Goal: Find specific page/section: Find specific page/section

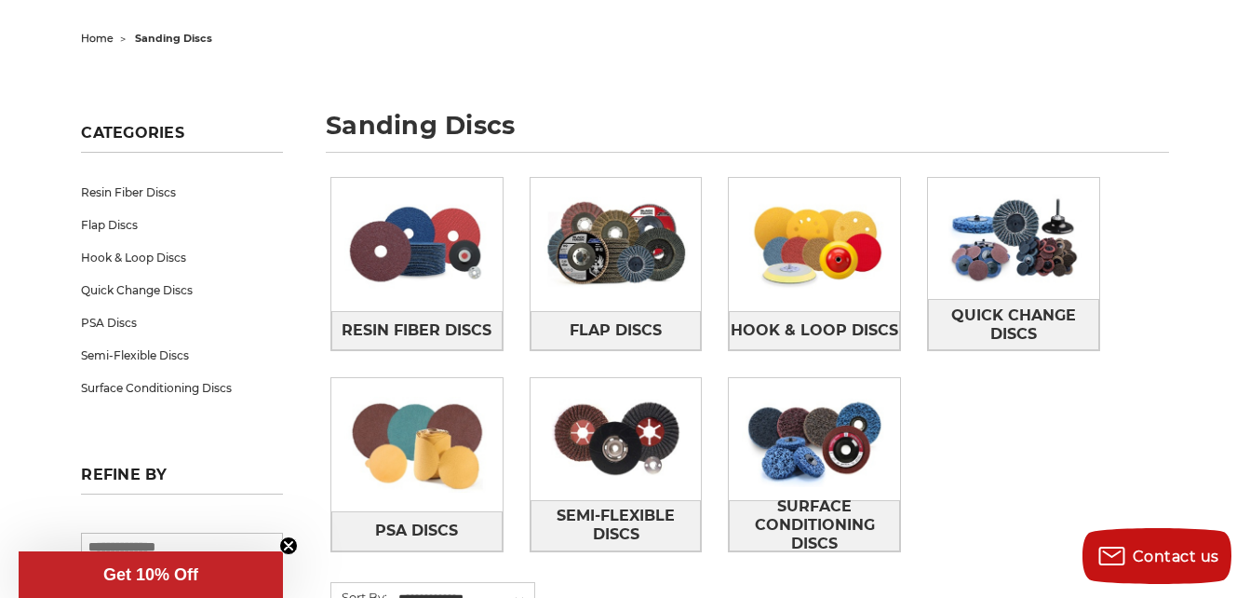
scroll to position [186, 0]
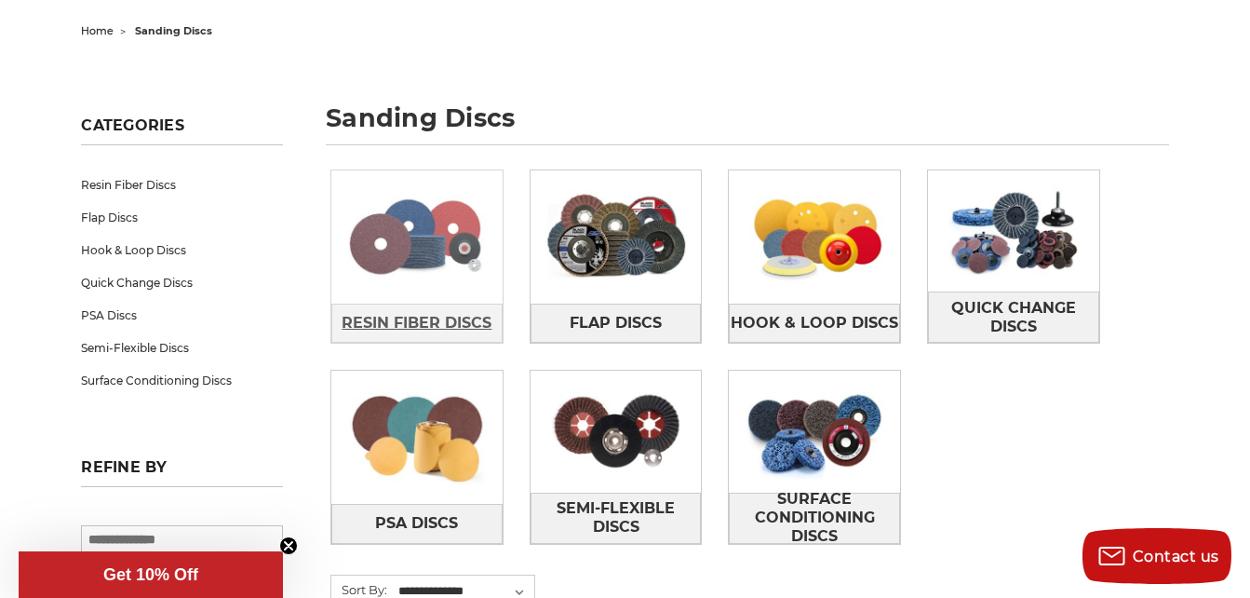
click at [453, 316] on span "Resin Fiber Discs" at bounding box center [417, 323] width 150 height 32
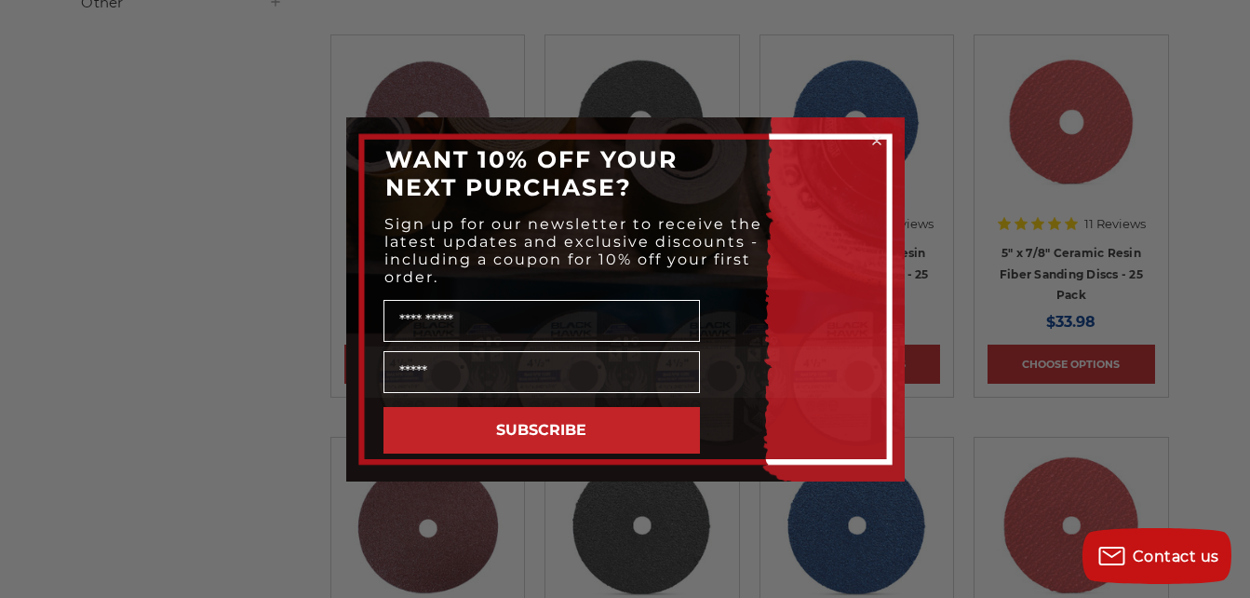
scroll to position [465, 0]
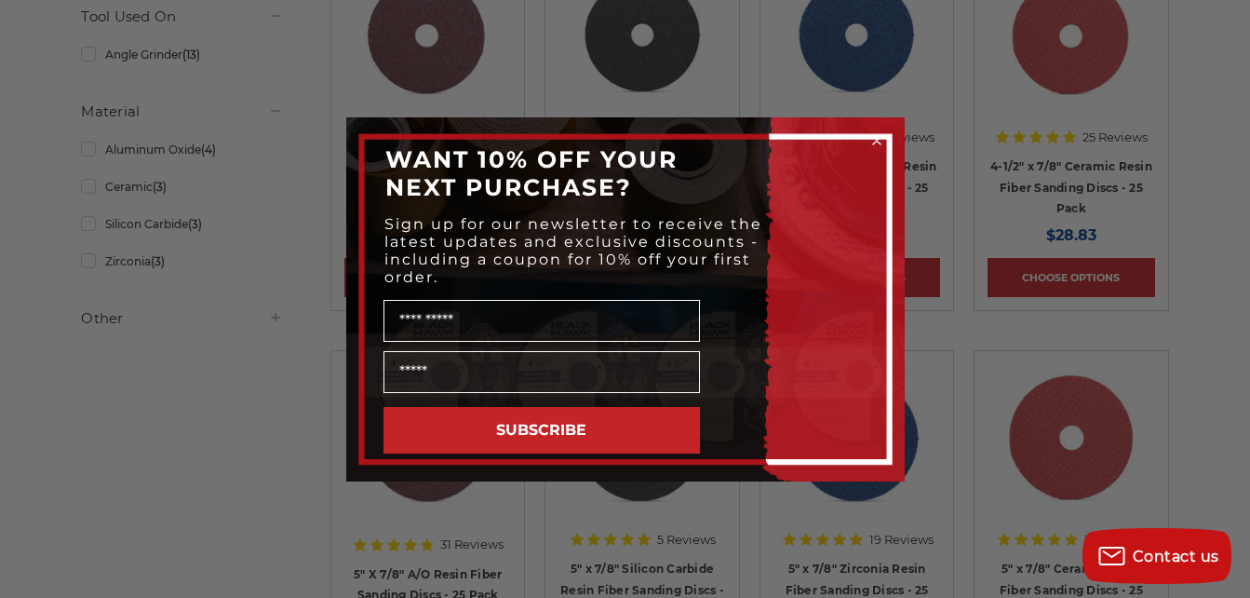
click at [872, 141] on circle "Close dialog" at bounding box center [876, 140] width 18 height 18
